Goal: Task Accomplishment & Management: Manage account settings

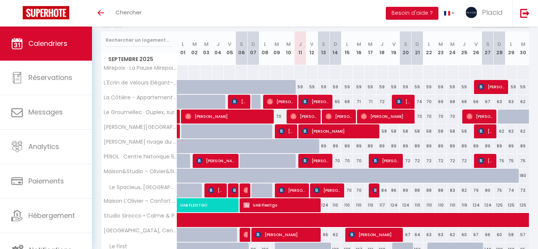
scroll to position [96, 0]
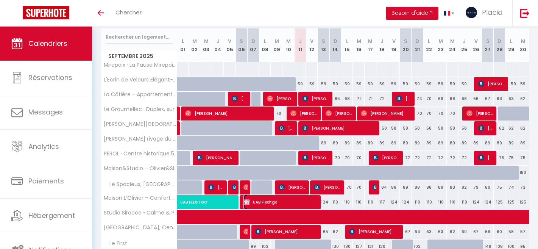
click at [263, 202] on span "UAB Flexitgo" at bounding box center [280, 201] width 74 height 14
select select "OK"
select select "KO"
select select "0"
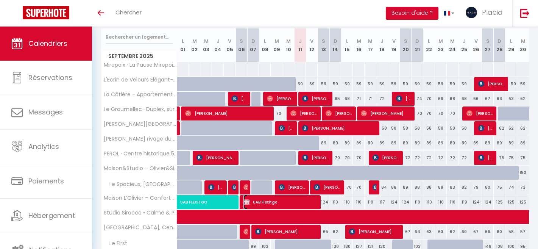
select select "1"
select select
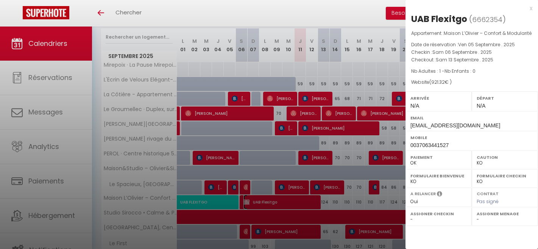
select select "39229"
click at [530, 7] on div "x" at bounding box center [468, 8] width 127 height 9
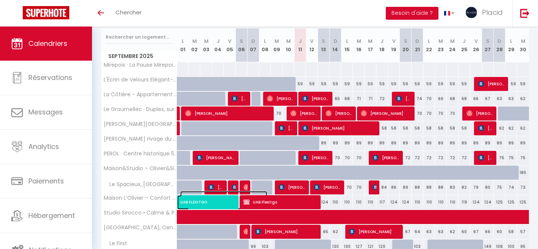
click at [204, 201] on span "UAB FLEXITGO" at bounding box center [223, 198] width 87 height 14
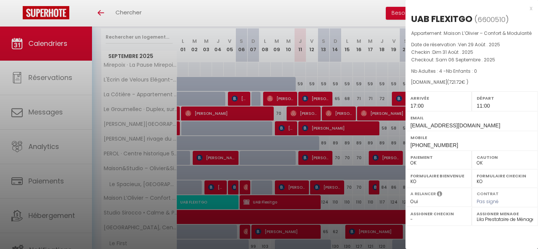
click at [531, 6] on div "x" at bounding box center [468, 8] width 127 height 9
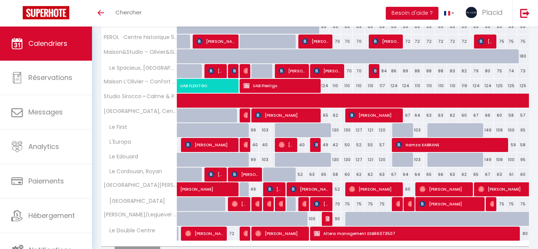
scroll to position [254, 0]
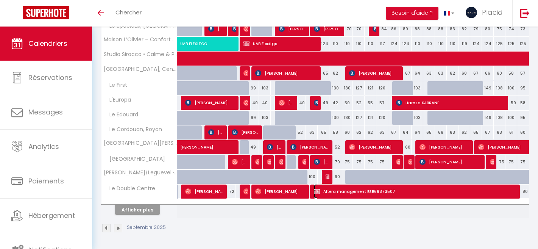
click at [374, 193] on span "Altera management ESB66373507" at bounding box center [415, 191] width 203 height 14
select select "KO"
select select "0"
select select
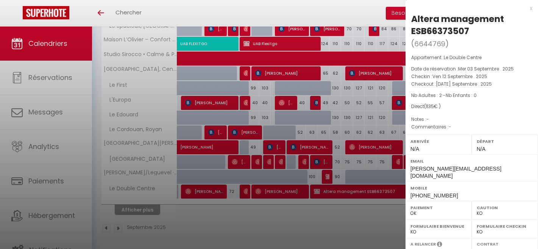
click at [529, 7] on div "x" at bounding box center [468, 8] width 127 height 9
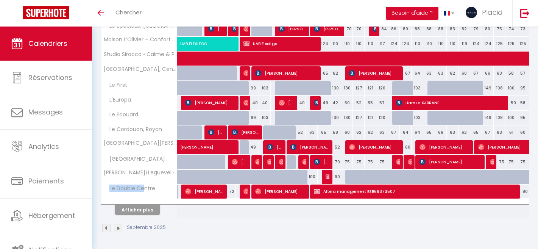
drag, startPoint x: 109, startPoint y: 190, endPoint x: 145, endPoint y: 190, distance: 36.3
click at [145, 190] on span "Le Double Centre" at bounding box center [130, 188] width 54 height 8
click at [273, 188] on span "[PERSON_NAME]" at bounding box center [280, 191] width 51 height 14
select select "OK"
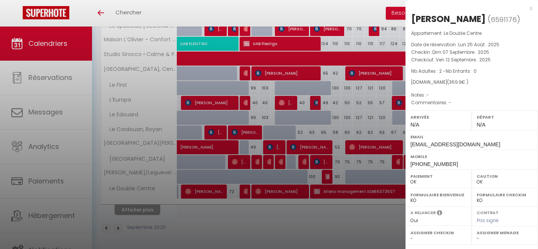
click at [529, 7] on div "x" at bounding box center [468, 8] width 127 height 9
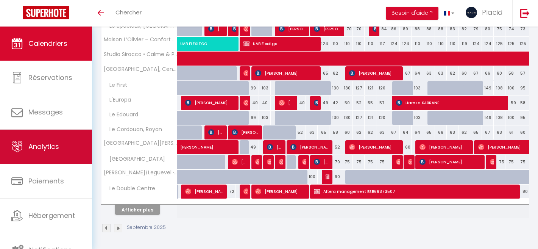
click at [56, 149] on span "Analytics" at bounding box center [43, 145] width 31 height 9
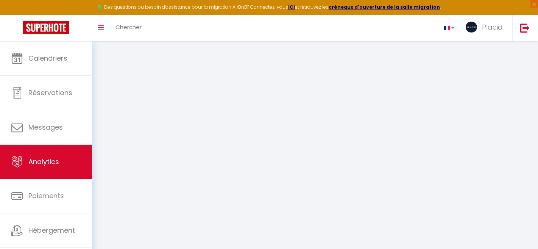
select select "2025"
select select "9"
